Goal: Navigation & Orientation: Find specific page/section

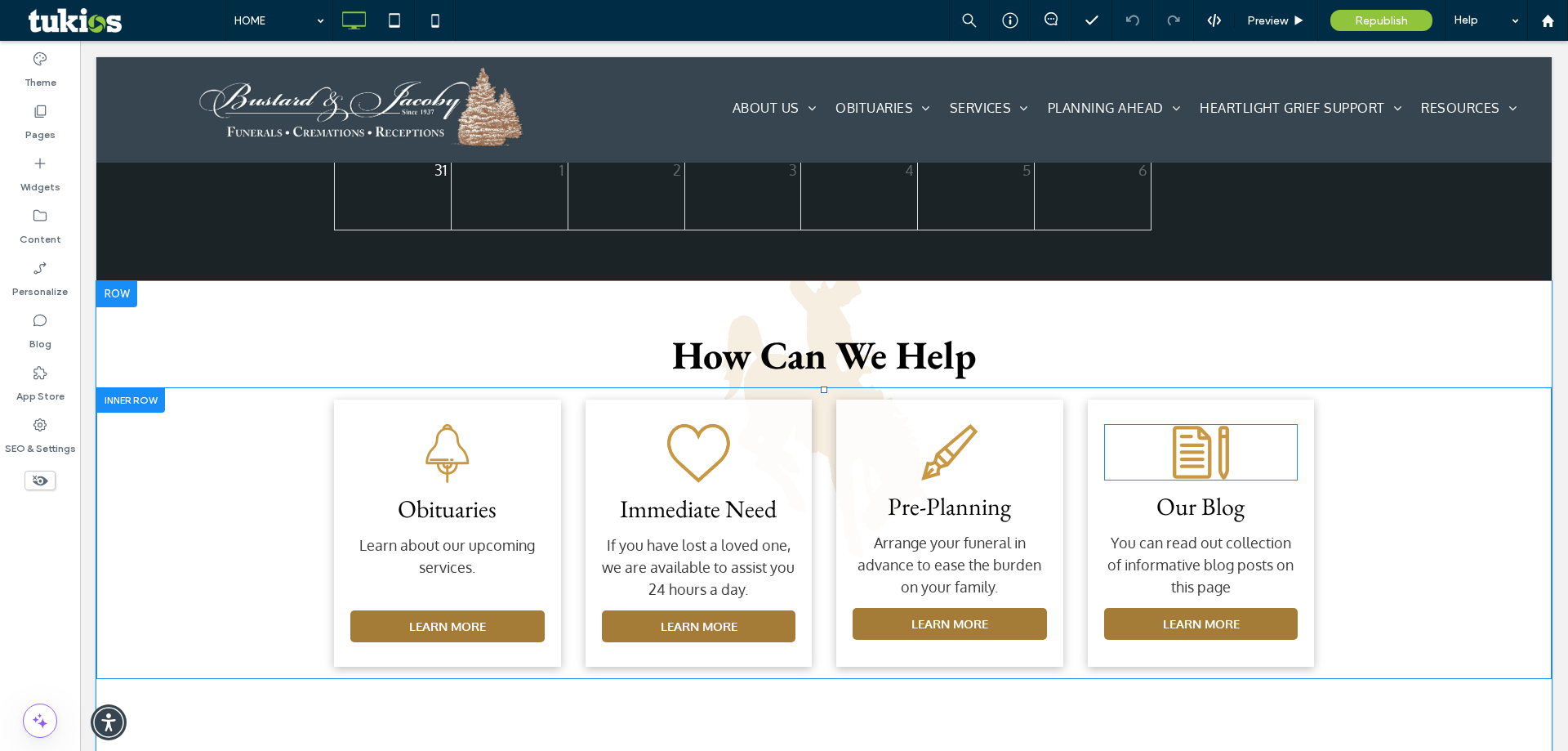
scroll to position [2957, 0]
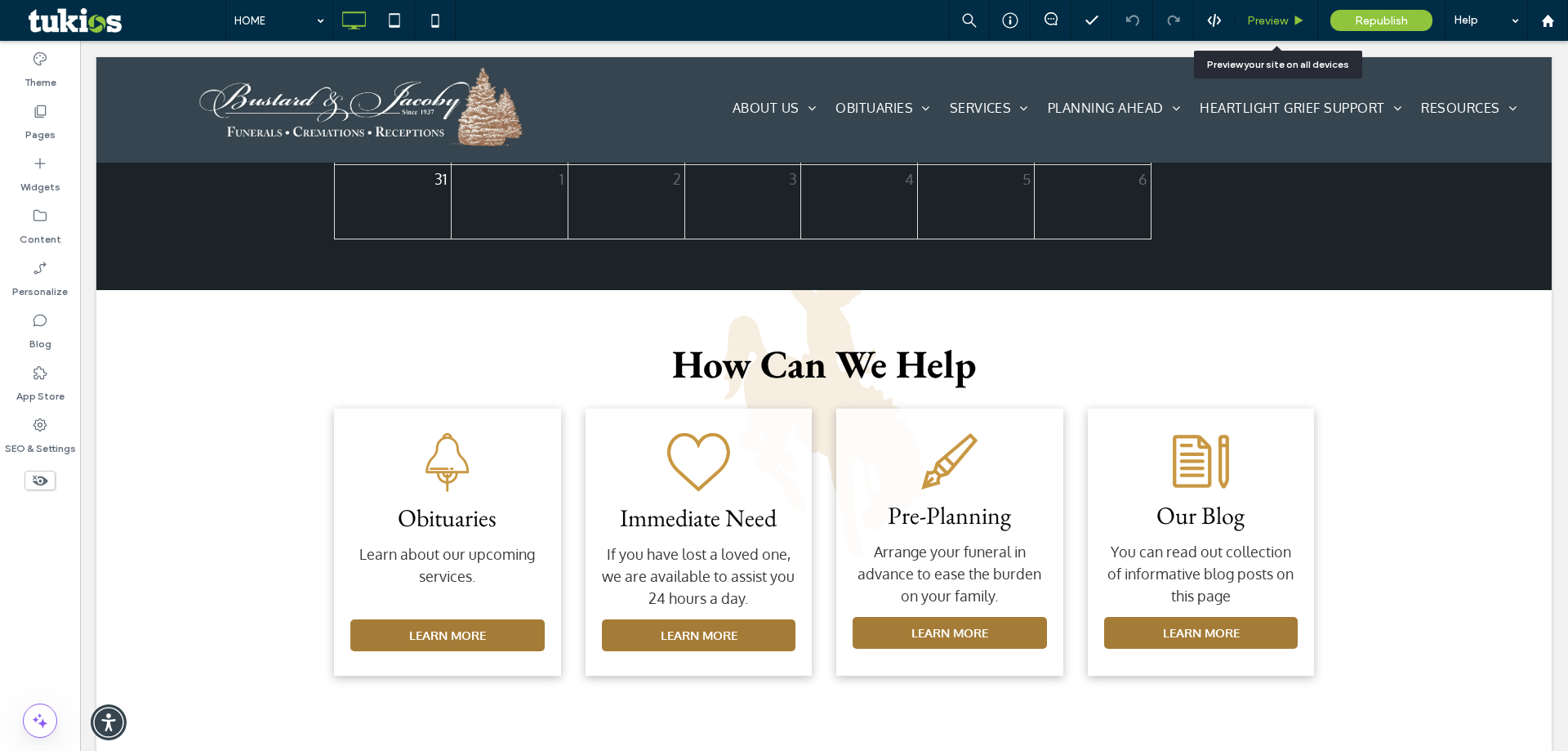
drag, startPoint x: 1295, startPoint y: 12, endPoint x: 1235, endPoint y: 30, distance: 62.6
click at [1293, 12] on div "Preview" at bounding box center [1276, 20] width 83 height 41
click at [1265, 22] on span "Preview" at bounding box center [1267, 20] width 41 height 14
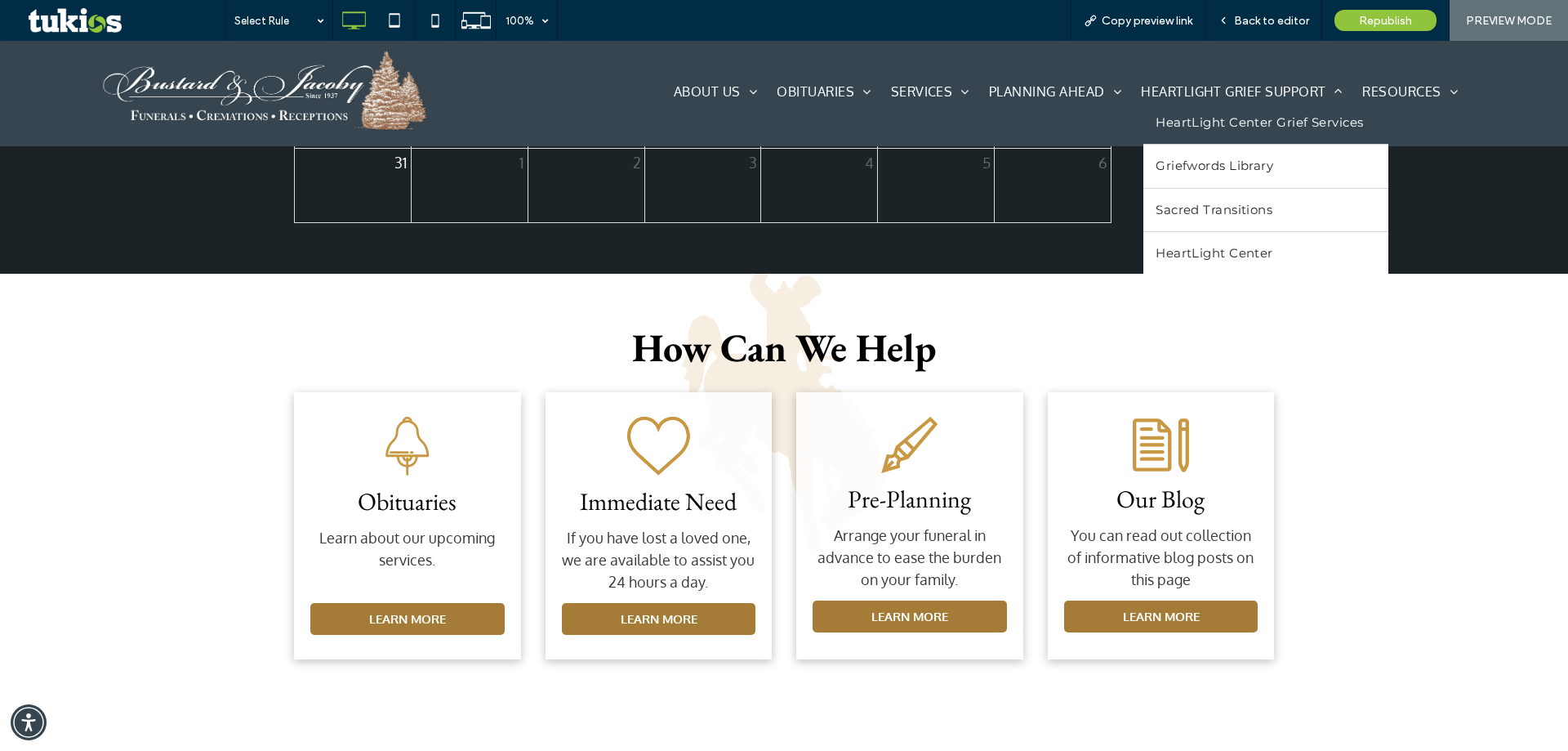
click at [1240, 125] on span "HeartLight Center Grief Services" at bounding box center [1259, 122] width 207 height 19
